Goal: Complete application form

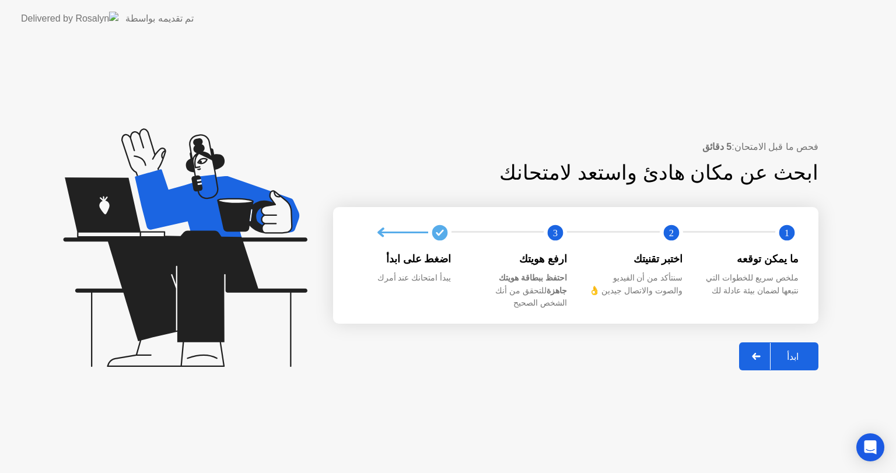
click at [749, 350] on div at bounding box center [757, 356] width 28 height 27
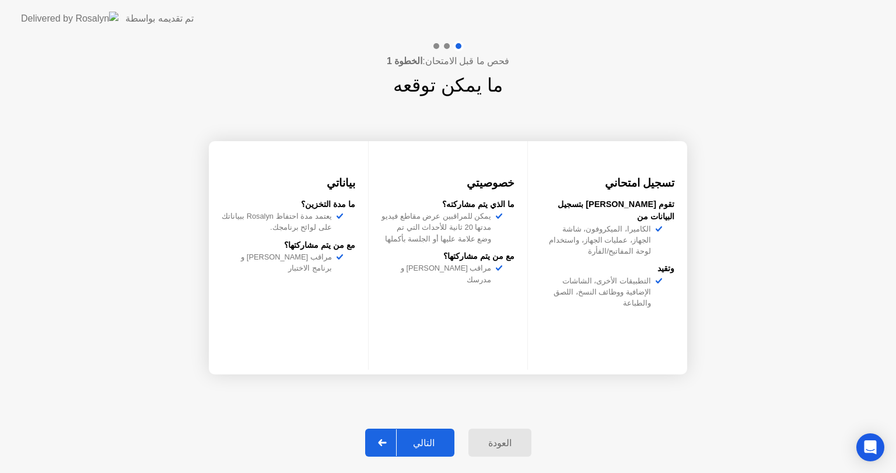
click at [422, 449] on div "التالي" at bounding box center [424, 443] width 54 height 11
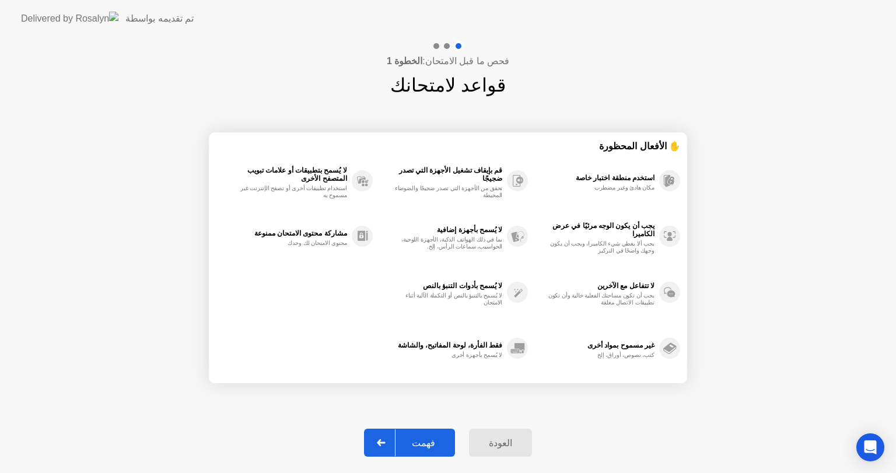
click at [422, 449] on div "فهمت" at bounding box center [424, 443] width 56 height 11
select select "**********"
select select "*******"
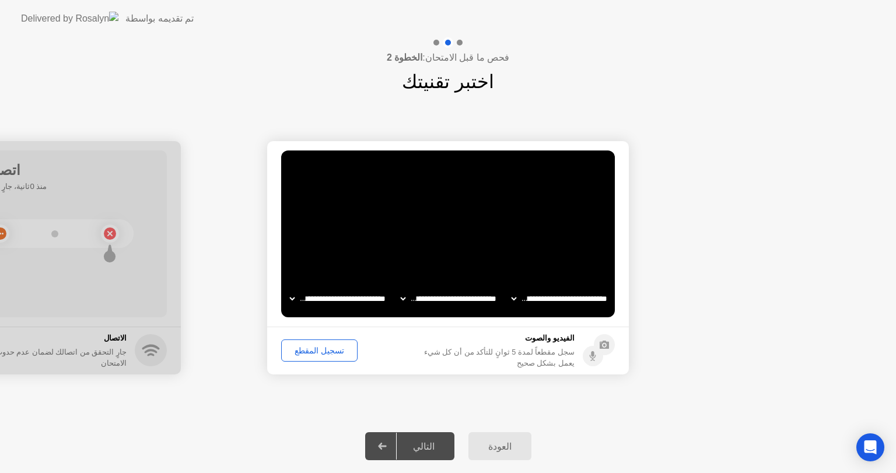
click at [322, 355] on div "تسجيل المقطع" at bounding box center [319, 350] width 68 height 9
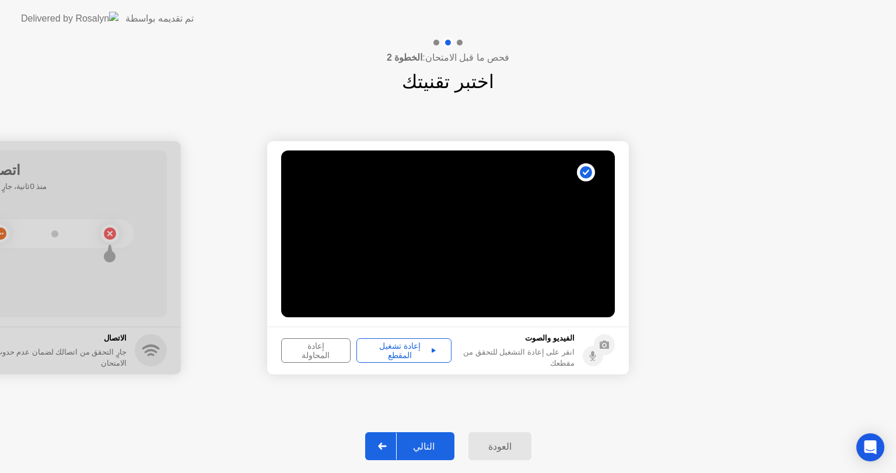
click at [393, 355] on div "إعادة تشغيل المقطع" at bounding box center [404, 350] width 87 height 19
click at [415, 438] on button "التالي" at bounding box center [409, 446] width 89 height 28
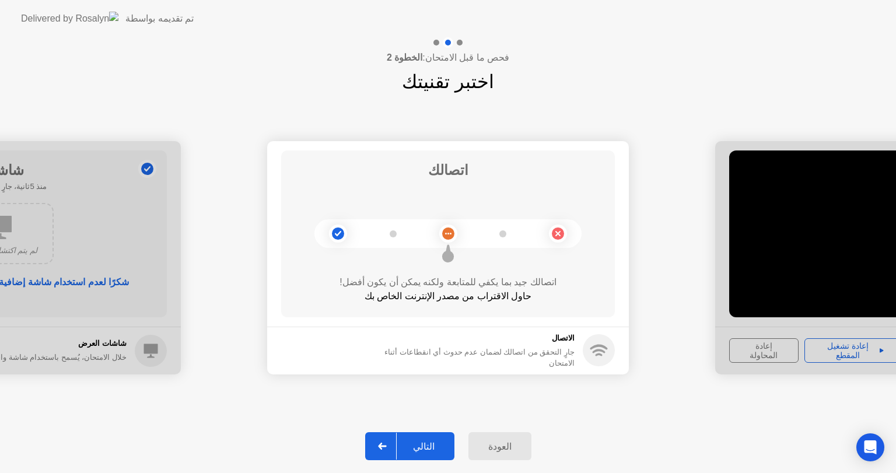
click at [405, 445] on div "التالي" at bounding box center [424, 446] width 54 height 11
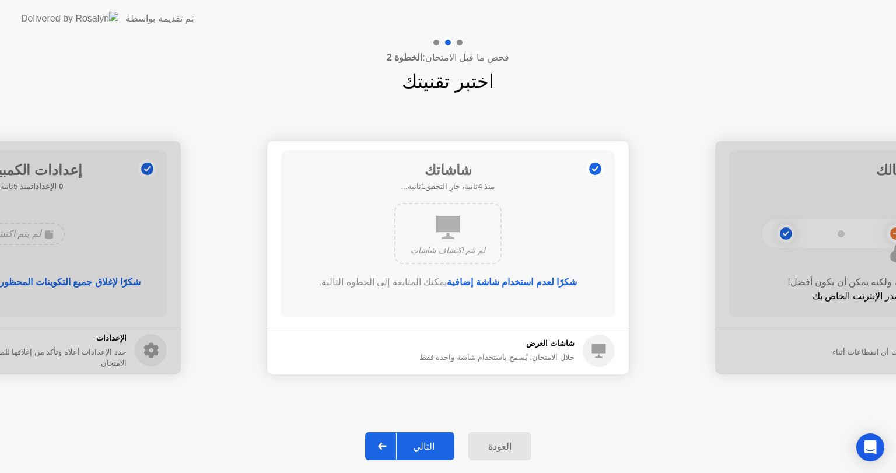
click at [419, 450] on div "التالي" at bounding box center [424, 446] width 54 height 11
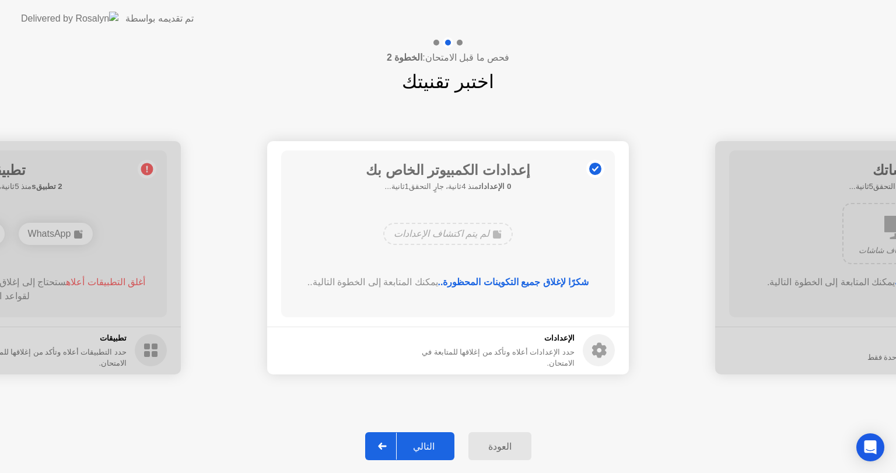
click at [412, 455] on button "التالي" at bounding box center [409, 446] width 89 height 28
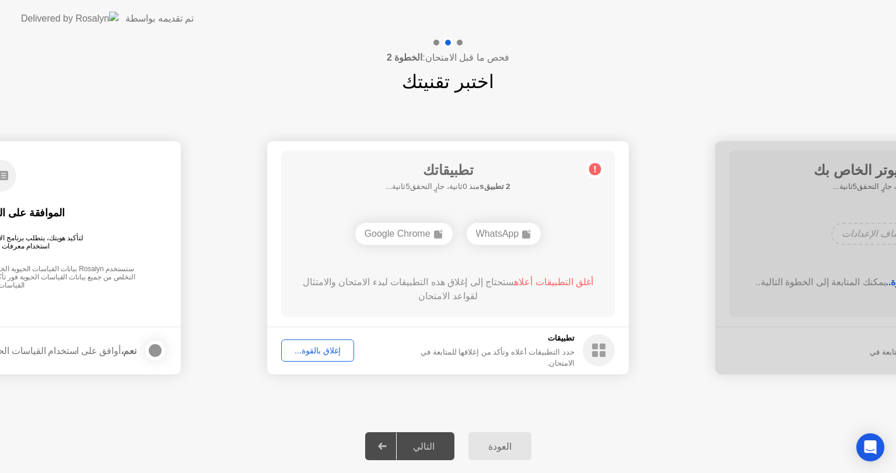
click at [312, 358] on button "إغلاق بالقوة..." at bounding box center [317, 351] width 73 height 22
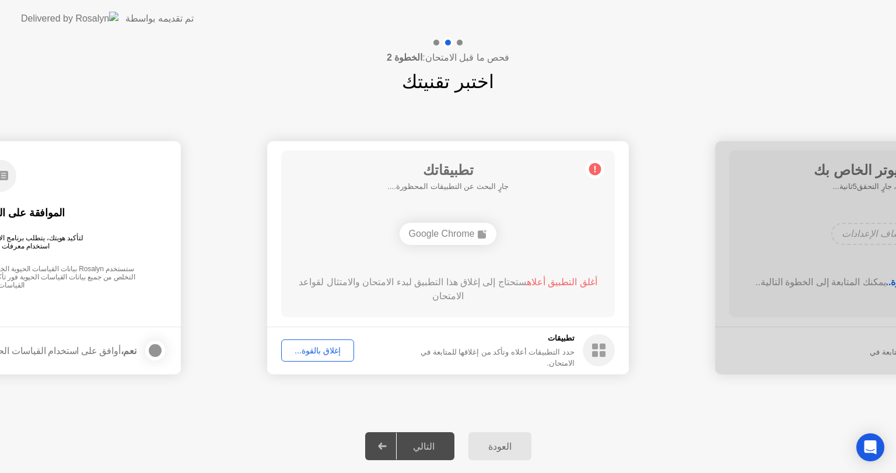
click at [324, 354] on div "إغلاق بالقوة..." at bounding box center [317, 350] width 65 height 9
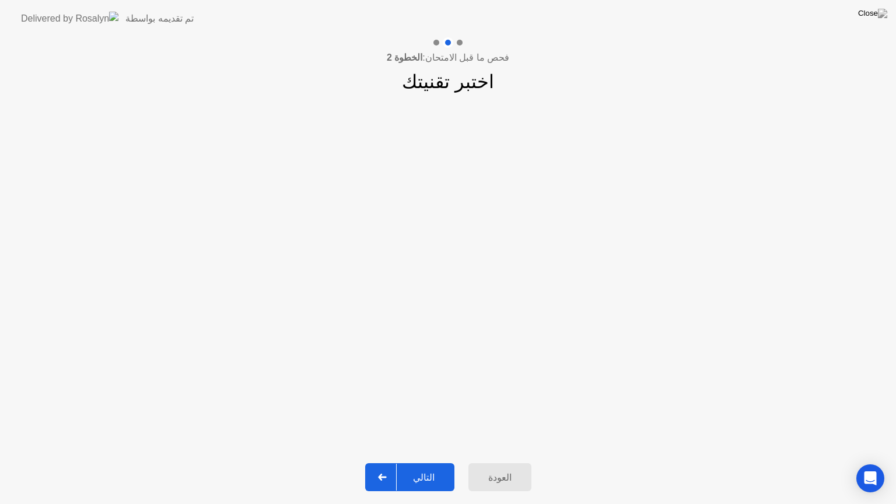
click at [415, 473] on div "التالي" at bounding box center [424, 477] width 54 height 11
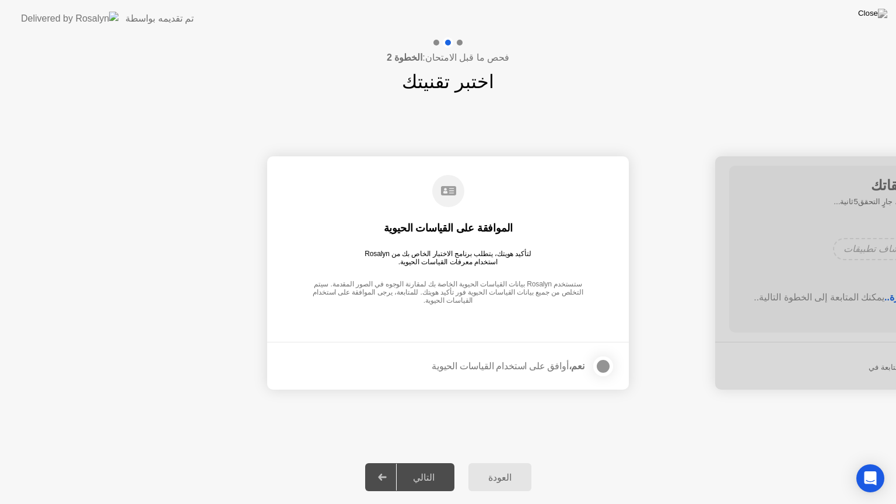
click at [602, 365] on div at bounding box center [603, 366] width 14 height 14
click at [411, 473] on div "التالي" at bounding box center [424, 477] width 54 height 11
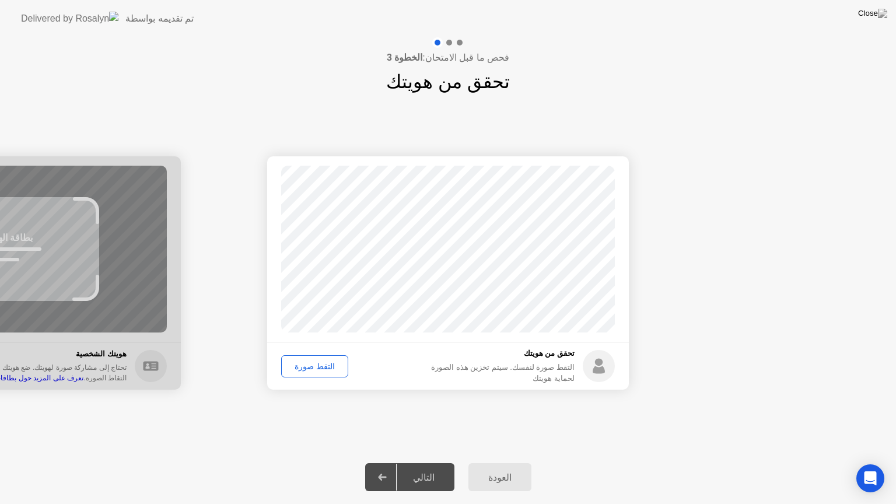
click at [303, 372] on button "التقط صورة" at bounding box center [314, 366] width 67 height 22
click at [418, 472] on div "التالي" at bounding box center [424, 477] width 54 height 11
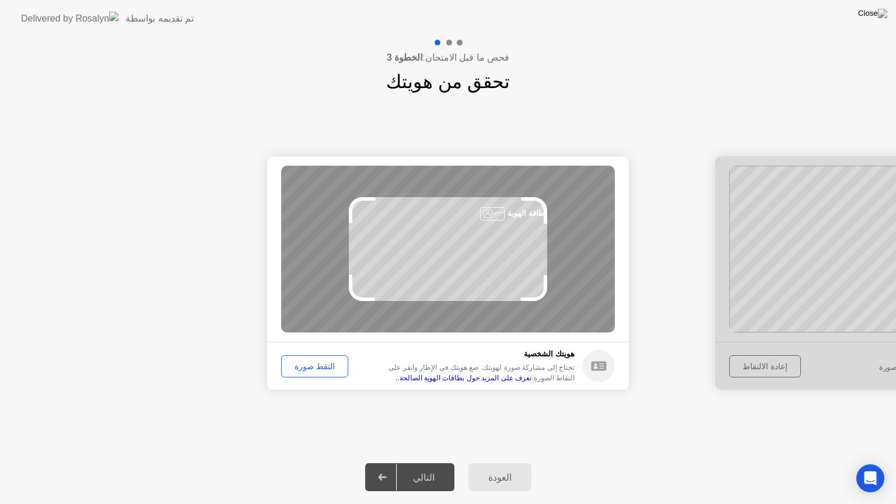
click at [330, 367] on div "التقط صورة" at bounding box center [314, 366] width 59 height 9
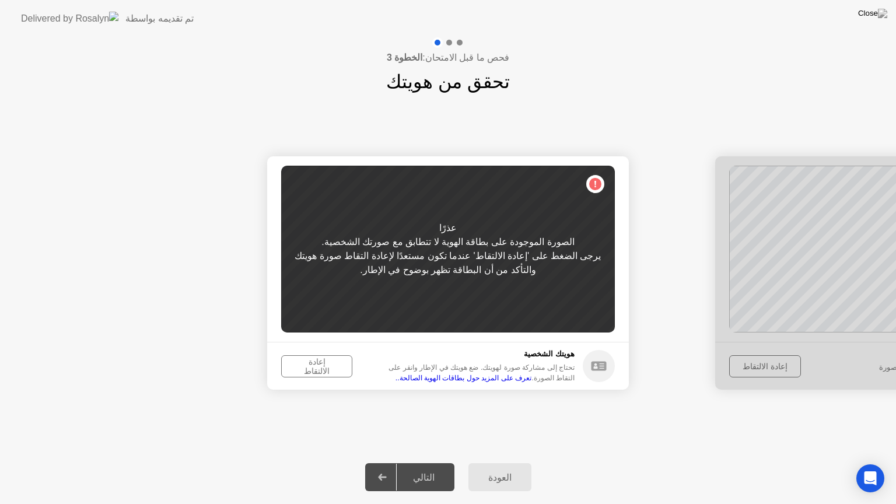
click at [330, 367] on div "إعادة الالتقاط" at bounding box center [316, 366] width 63 height 19
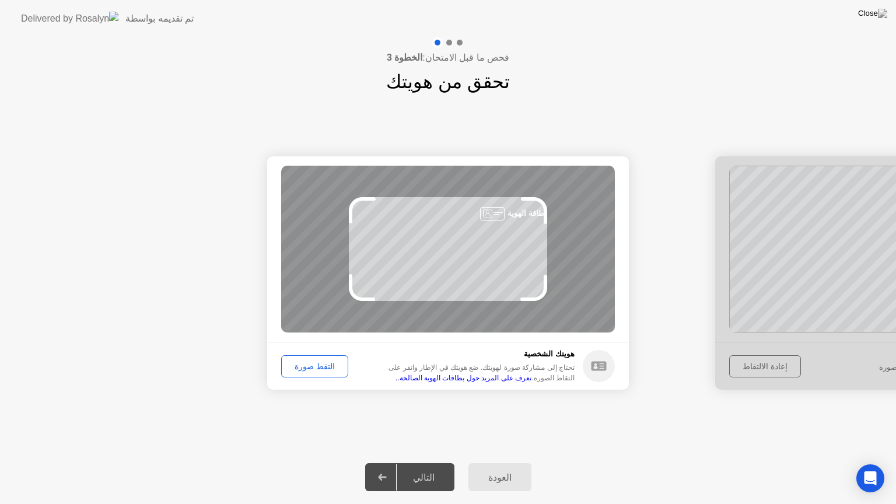
click at [498, 473] on div "العودة" at bounding box center [500, 477] width 56 height 11
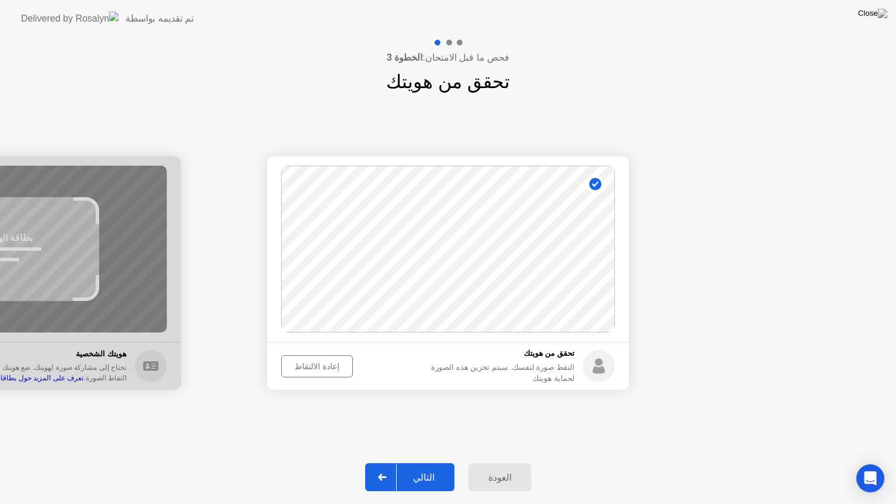
click at [314, 368] on div "إعادة الالتقاط" at bounding box center [317, 366] width 64 height 9
click at [299, 366] on div "التقط صورة" at bounding box center [314, 366] width 59 height 9
click at [299, 366] on div "إعادة الالتقاط" at bounding box center [317, 366] width 64 height 9
click at [299, 366] on div "التقط صورة" at bounding box center [314, 366] width 59 height 9
click at [426, 473] on button "التالي" at bounding box center [409, 477] width 89 height 28
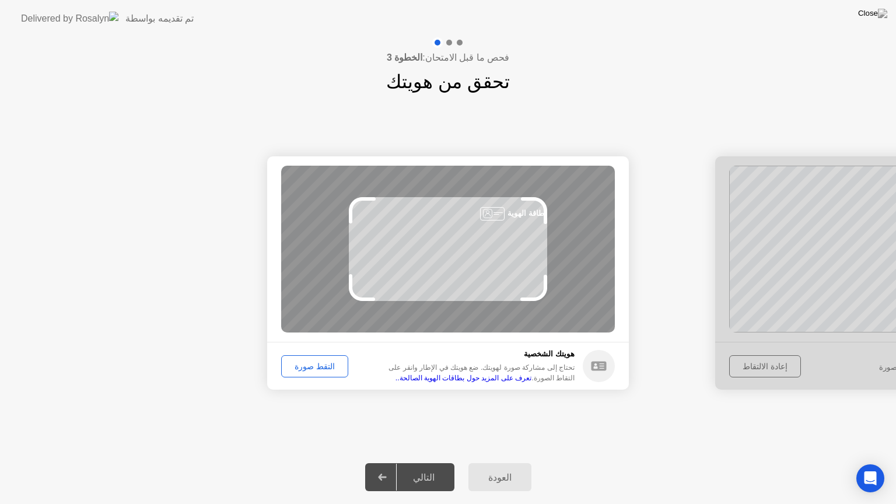
click at [307, 371] on div "التقط صورة" at bounding box center [314, 366] width 59 height 9
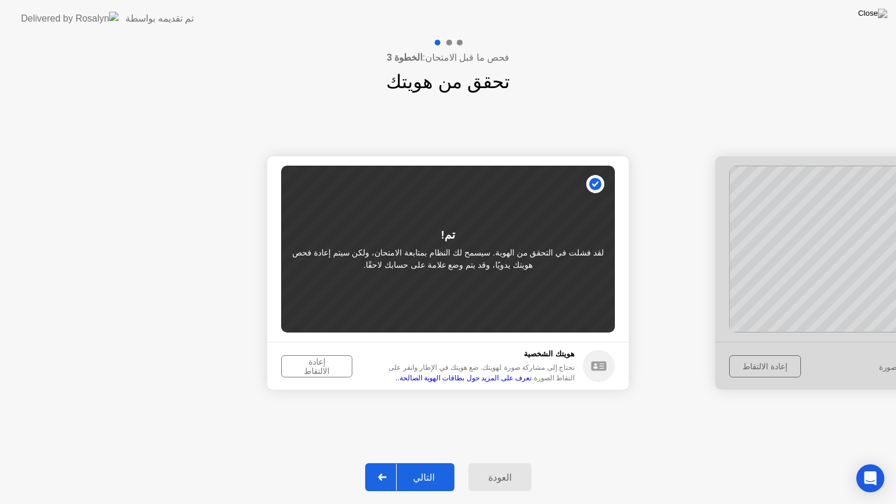
click at [307, 371] on div "إعادة الالتقاط" at bounding box center [316, 366] width 63 height 19
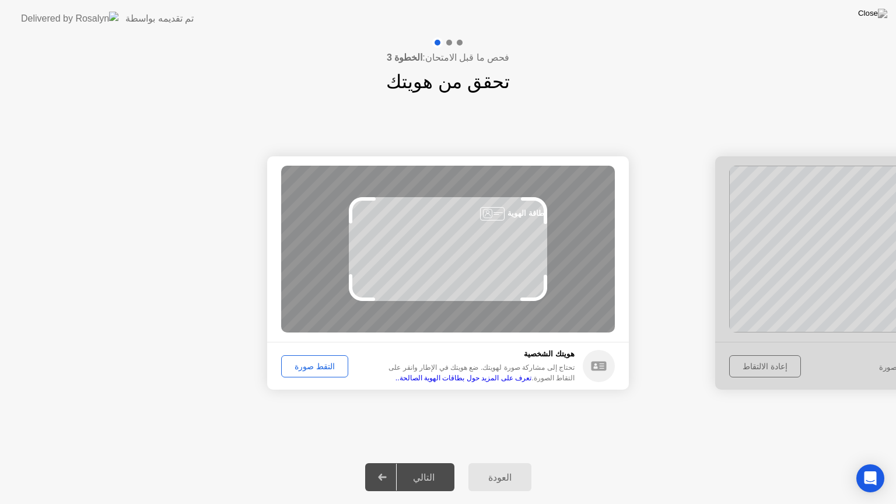
click at [310, 368] on div "التقط صورة" at bounding box center [314, 366] width 59 height 9
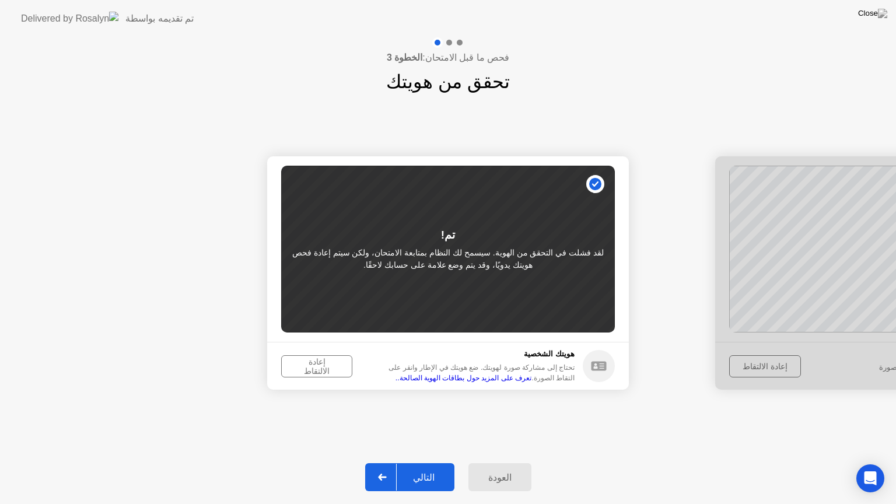
click at [310, 368] on div "إعادة الالتقاط" at bounding box center [316, 366] width 63 height 19
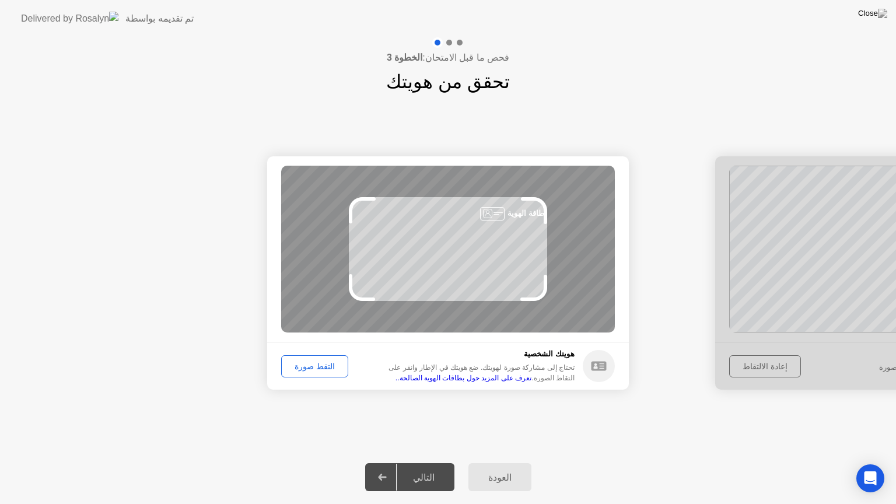
click at [310, 368] on div "التقط صورة" at bounding box center [314, 366] width 59 height 9
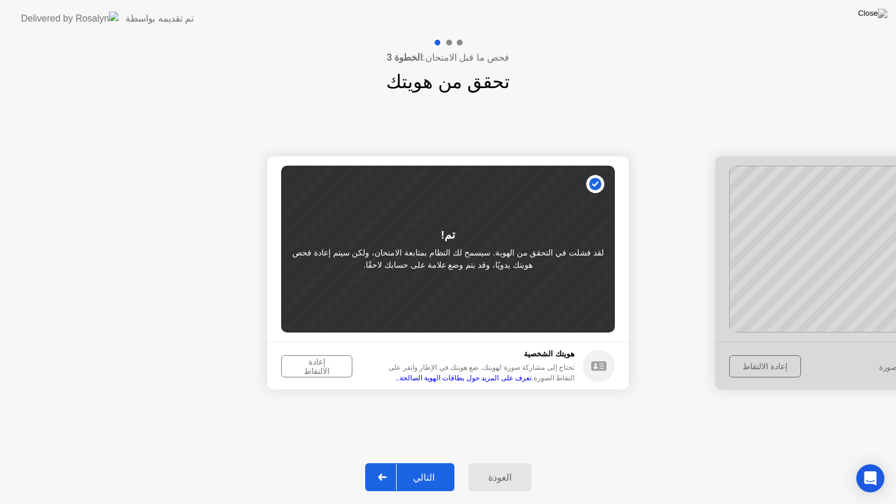
click at [310, 368] on div "إعادة الالتقاط" at bounding box center [316, 366] width 63 height 19
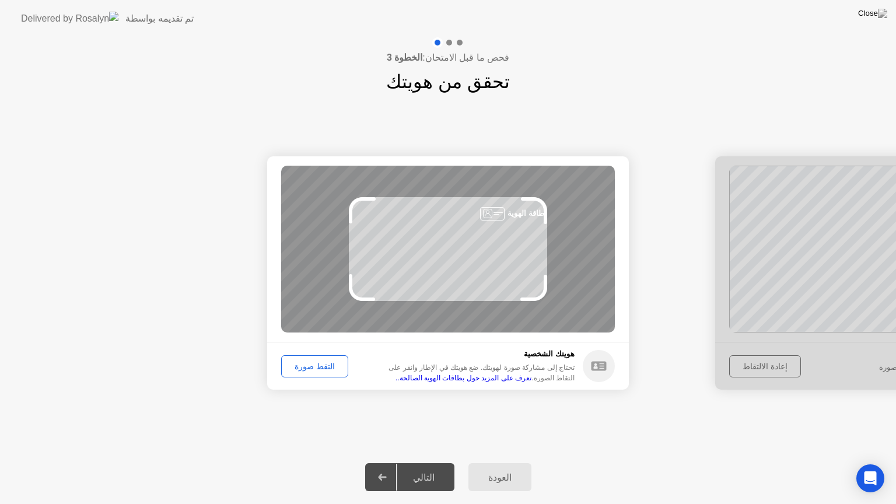
click at [313, 358] on button "التقط صورة" at bounding box center [314, 366] width 67 height 22
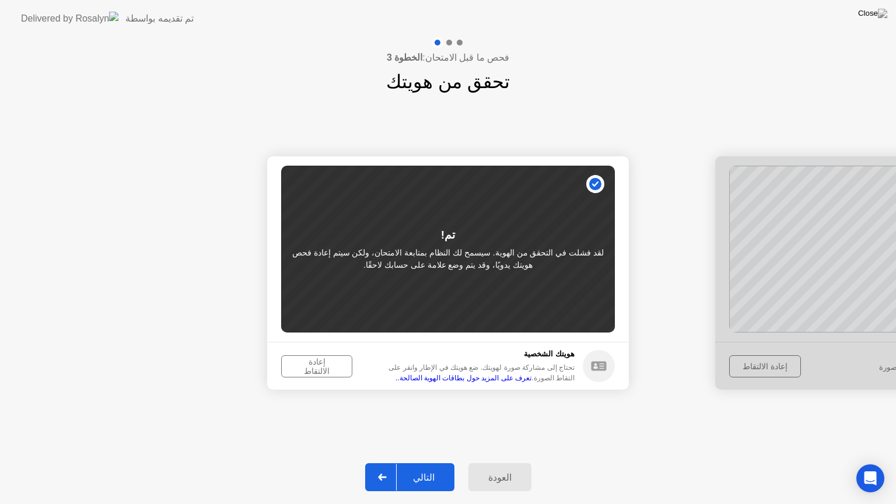
click at [313, 358] on button "إعادة الالتقاط" at bounding box center [316, 366] width 71 height 22
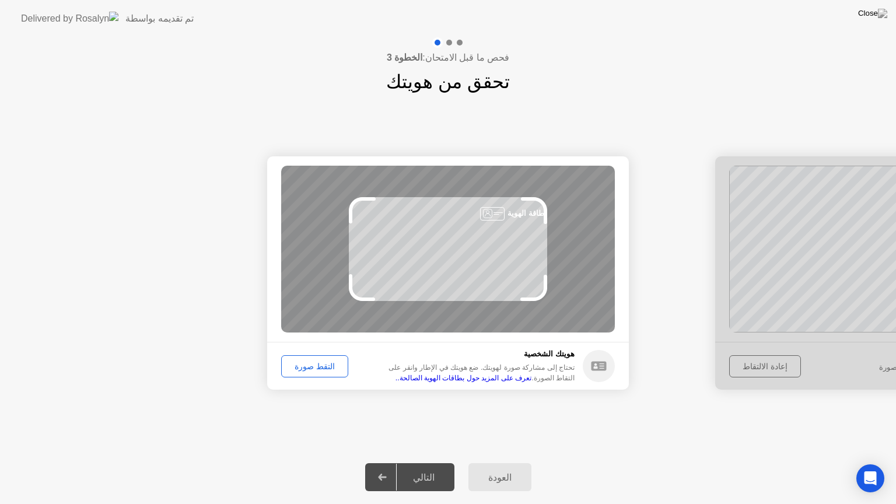
click at [313, 358] on button "التقط صورة" at bounding box center [314, 366] width 67 height 22
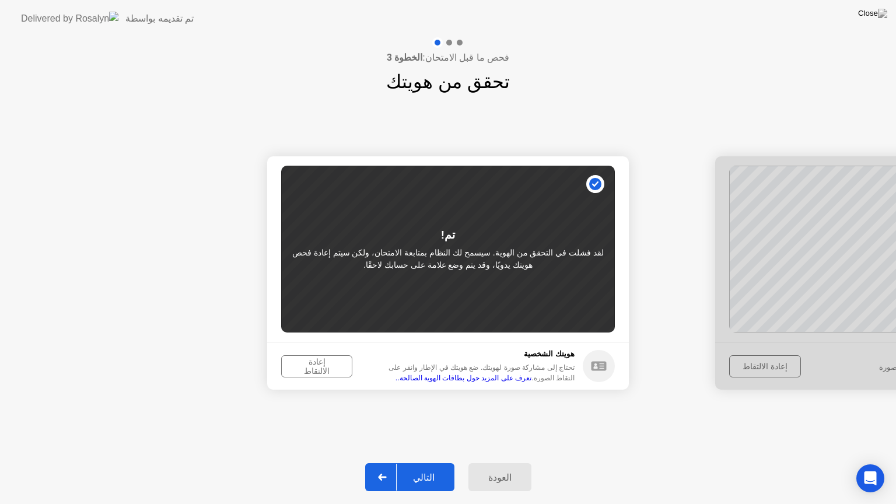
click at [313, 358] on button "إعادة الالتقاط" at bounding box center [316, 366] width 71 height 22
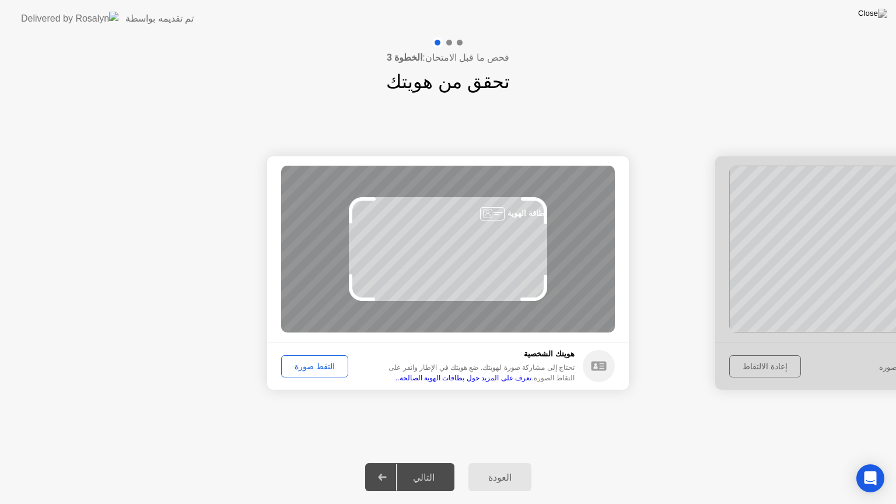
click at [313, 358] on button "التقط صورة" at bounding box center [314, 366] width 67 height 22
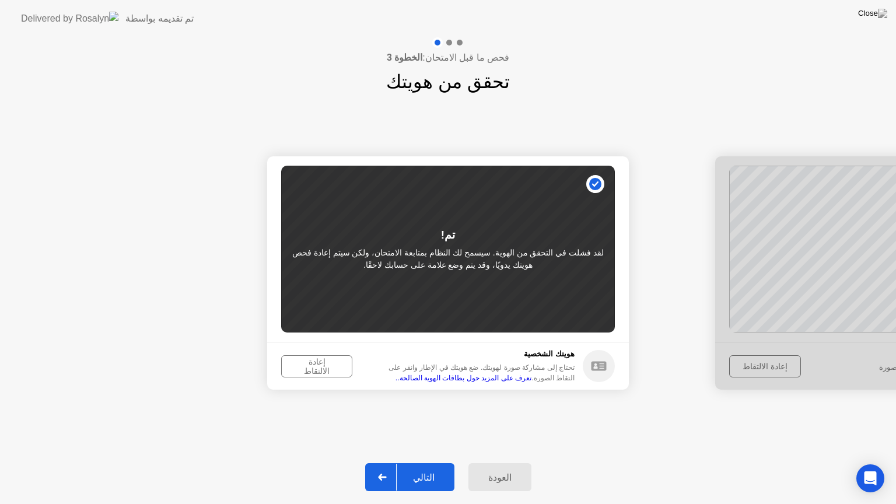
click at [313, 358] on button "إعادة الالتقاط" at bounding box center [316, 366] width 71 height 22
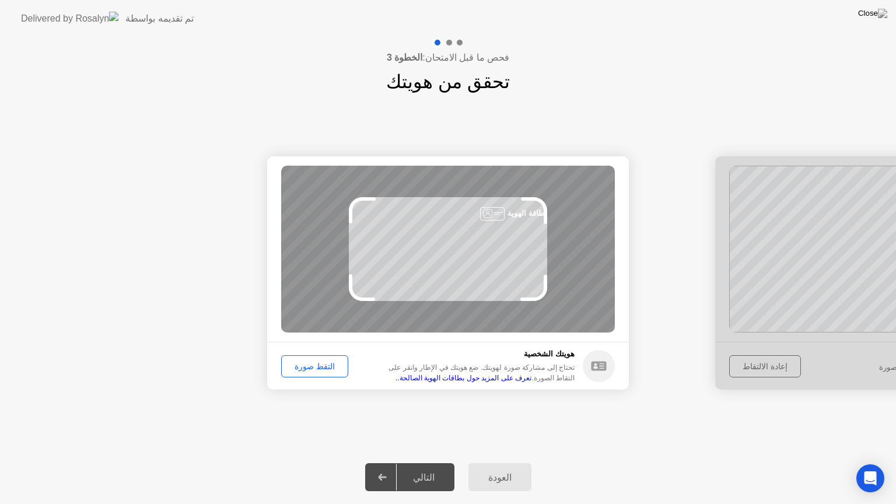
click at [313, 358] on button "التقط صورة" at bounding box center [314, 366] width 67 height 22
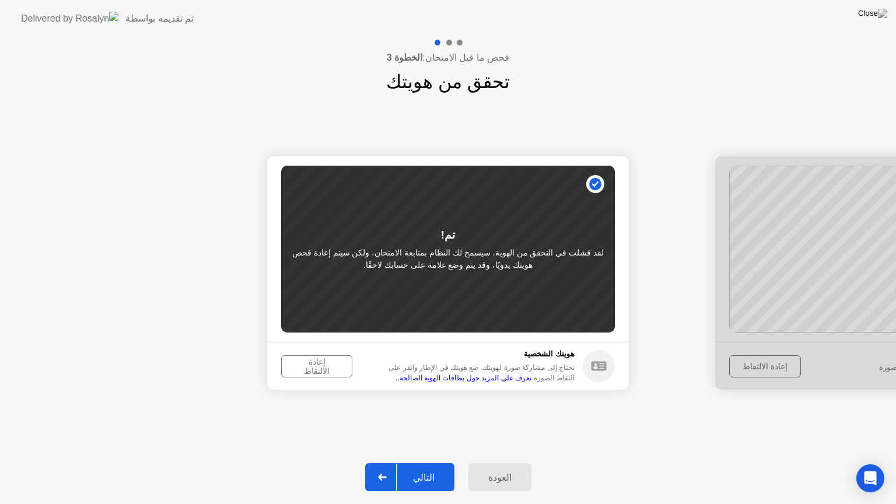
click at [510, 473] on div "العودة" at bounding box center [500, 477] width 56 height 11
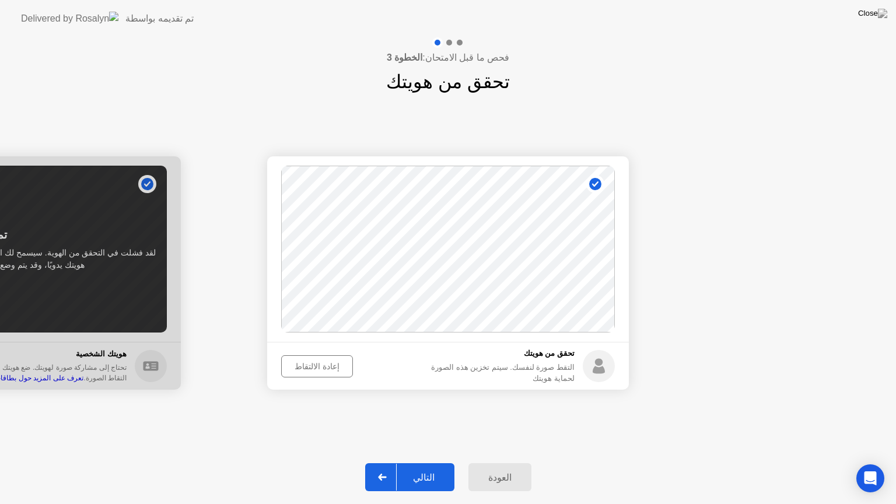
click at [324, 366] on div "إعادة الالتقاط" at bounding box center [317, 366] width 64 height 9
click at [324, 366] on div "التقط صورة" at bounding box center [314, 366] width 59 height 9
click at [324, 366] on div "إعادة الالتقاط" at bounding box center [317, 366] width 64 height 9
click at [324, 366] on div "التقط صورة" at bounding box center [314, 366] width 59 height 9
click at [397, 473] on div at bounding box center [383, 477] width 28 height 27
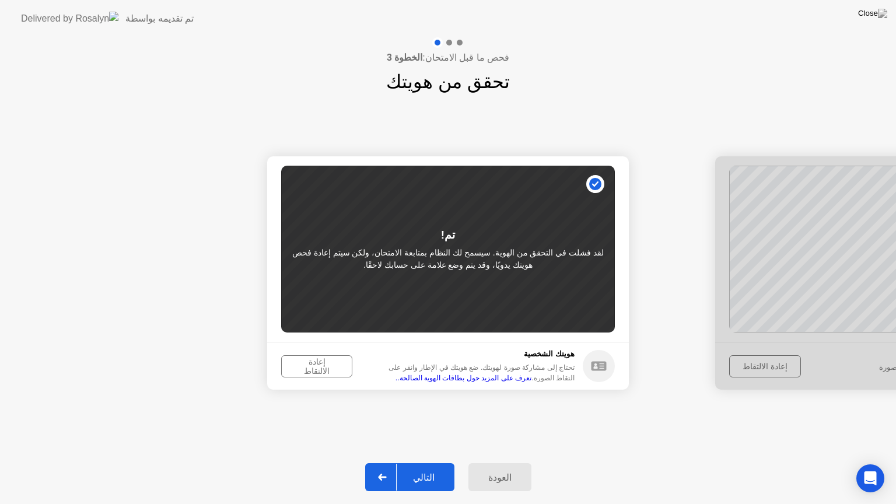
click at [320, 367] on div "إعادة الالتقاط" at bounding box center [316, 366] width 63 height 19
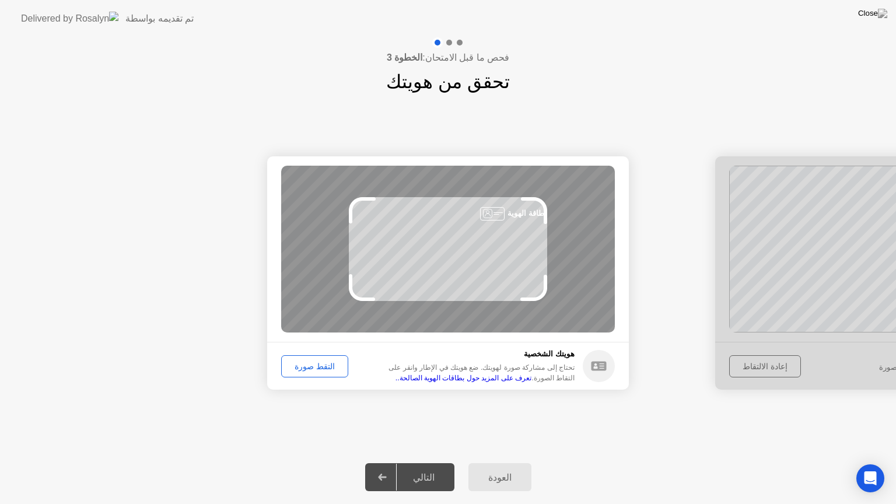
click at [320, 367] on div "التقط صورة" at bounding box center [314, 366] width 59 height 9
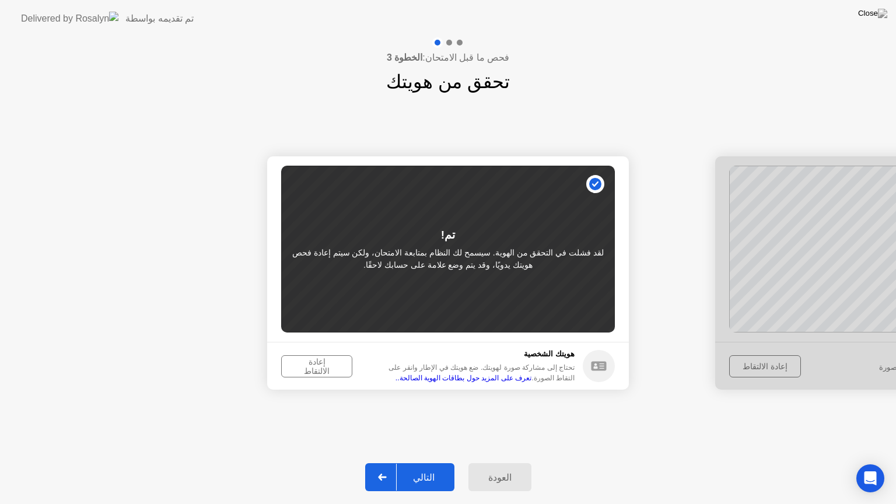
click at [320, 367] on div "إعادة الالتقاط" at bounding box center [316, 366] width 63 height 19
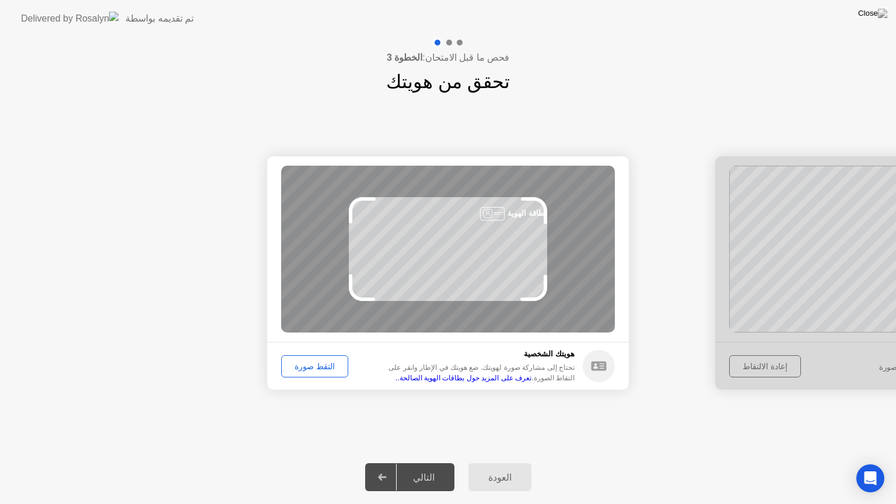
click at [320, 367] on div "التقط صورة" at bounding box center [314, 366] width 59 height 9
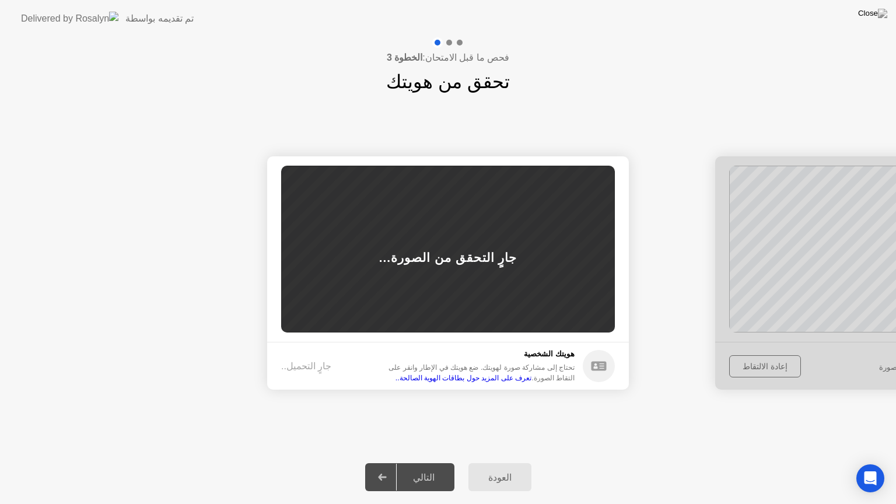
click at [320, 367] on div "جارٍ التحميل.." at bounding box center [306, 366] width 50 height 14
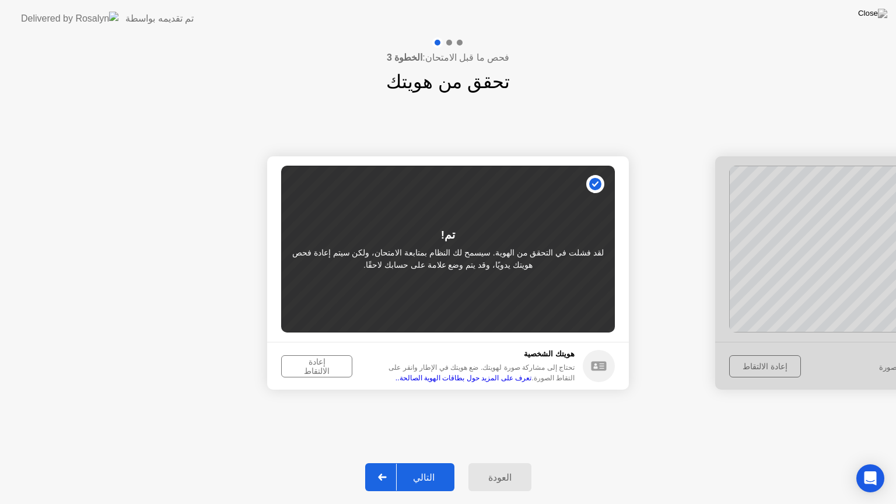
click at [320, 367] on div "إعادة الالتقاط" at bounding box center [316, 366] width 63 height 19
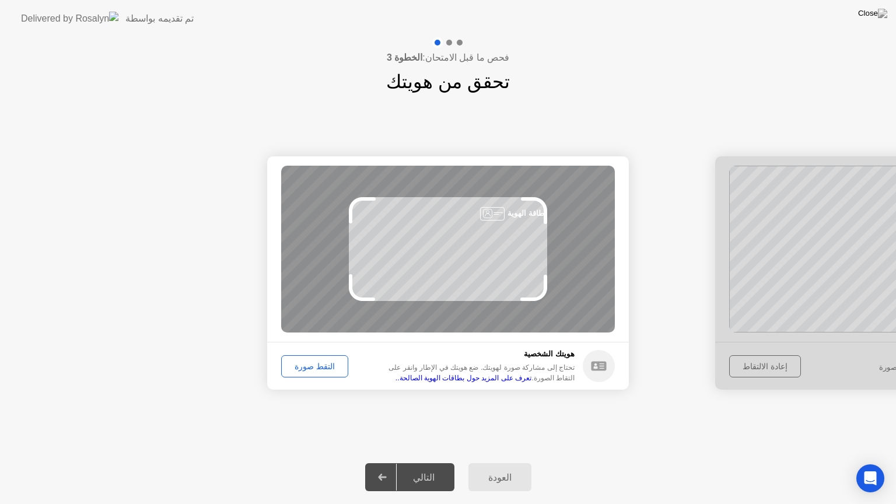
click at [320, 367] on div "التقط صورة" at bounding box center [314, 366] width 59 height 9
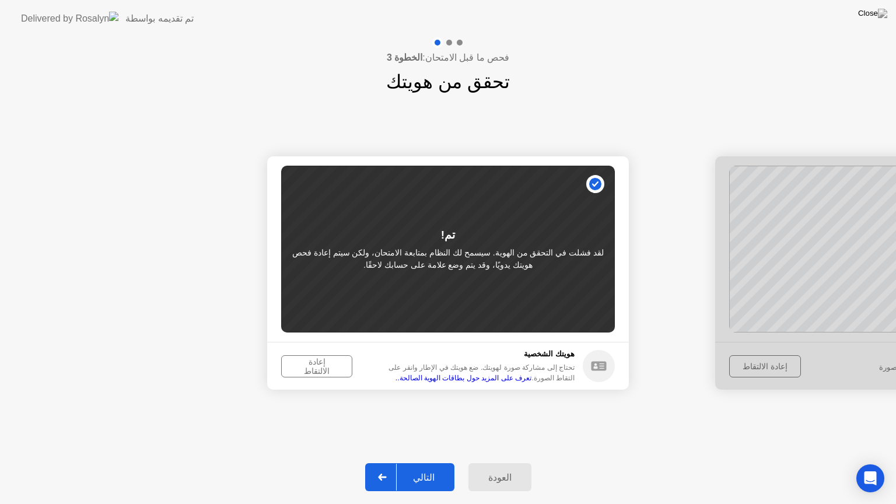
click at [312, 362] on div "إعادة الالتقاط" at bounding box center [316, 366] width 63 height 19
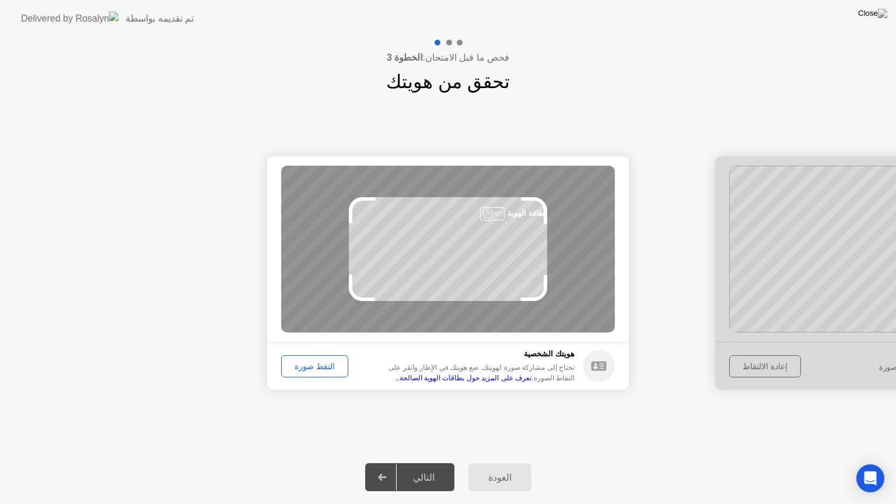
click at [312, 362] on div "التقط صورة" at bounding box center [314, 366] width 59 height 9
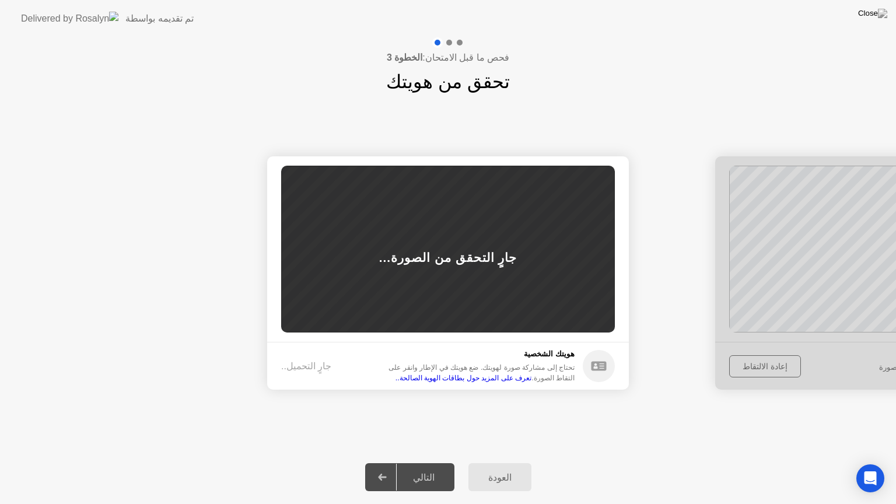
click at [312, 362] on div "جارٍ التحميل.." at bounding box center [306, 366] width 50 height 14
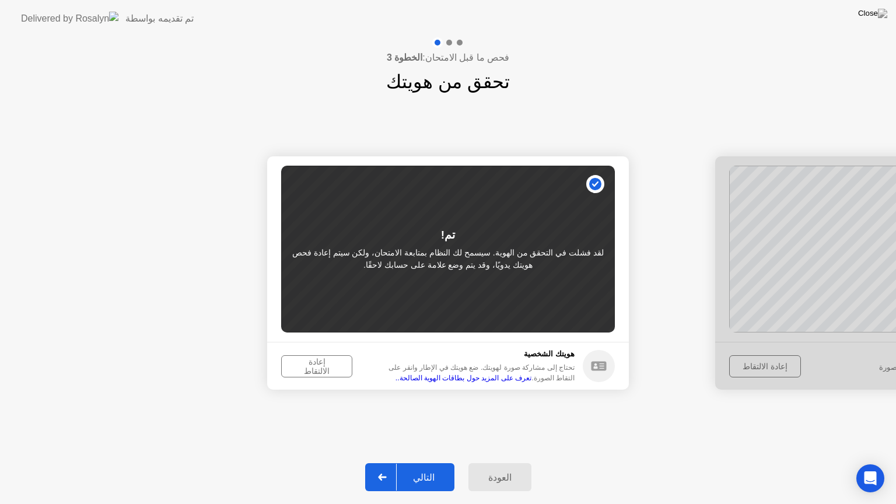
click at [418, 473] on div "التالي" at bounding box center [424, 477] width 54 height 11
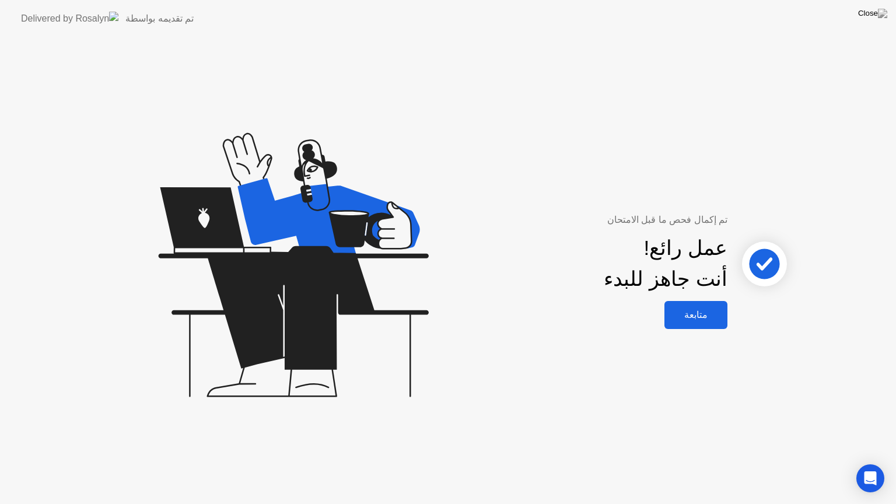
click at [697, 313] on div "متابعة" at bounding box center [696, 314] width 56 height 11
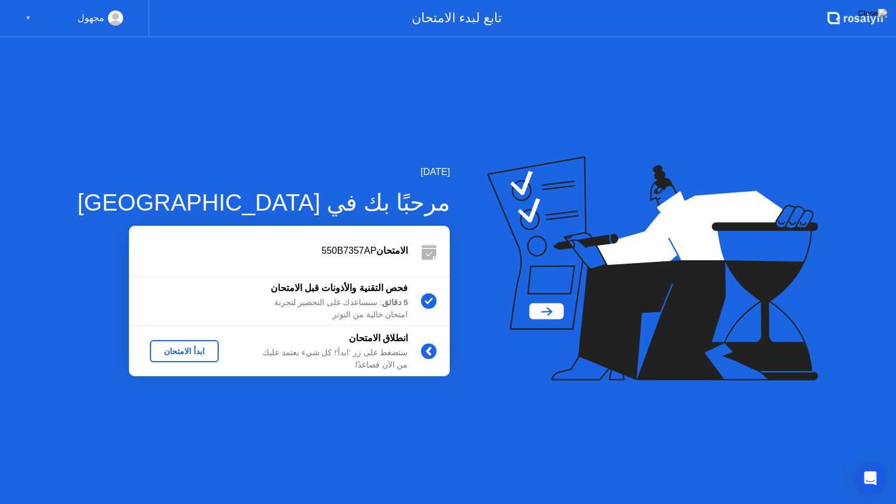
click at [170, 351] on div "ابدأ الامتحان" at bounding box center [185, 351] width 60 height 9
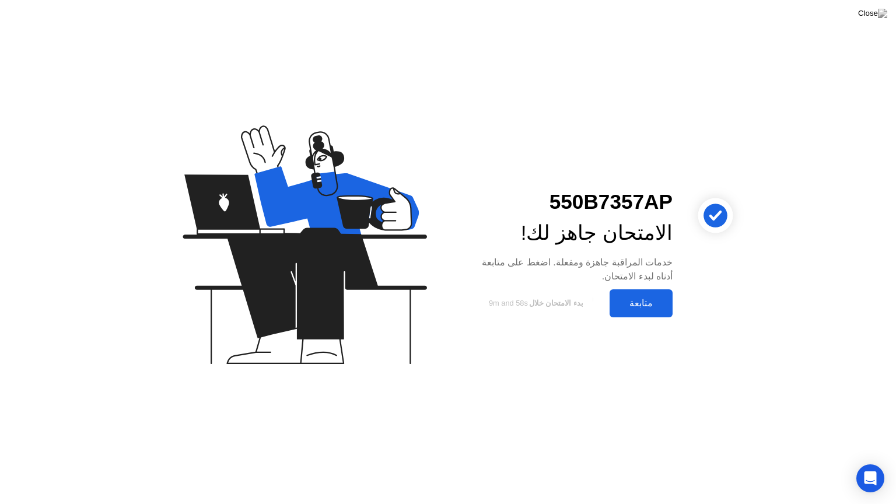
click at [629, 302] on div "متابعة" at bounding box center [641, 303] width 56 height 11
